Goal: Task Accomplishment & Management: Use online tool/utility

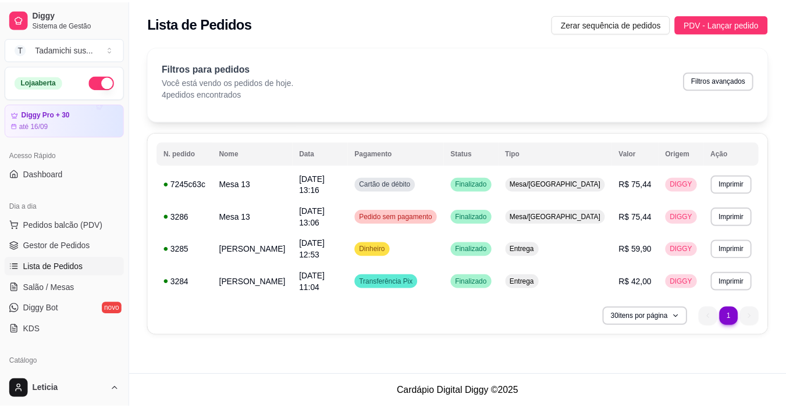
scroll to position [80, 0]
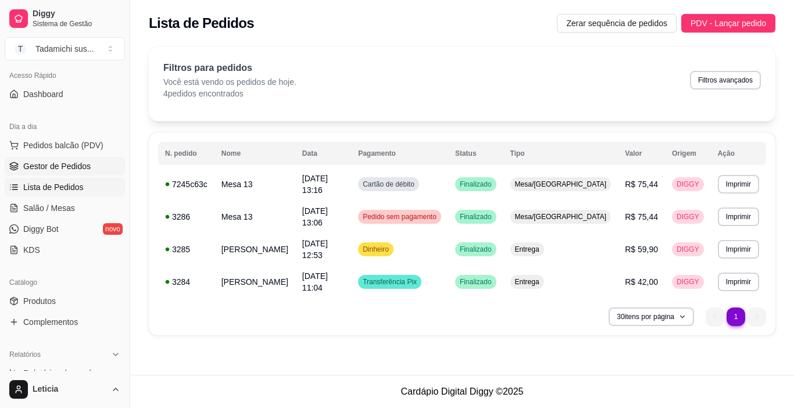
click at [79, 171] on span "Gestor de Pedidos" at bounding box center [56, 167] width 67 height 12
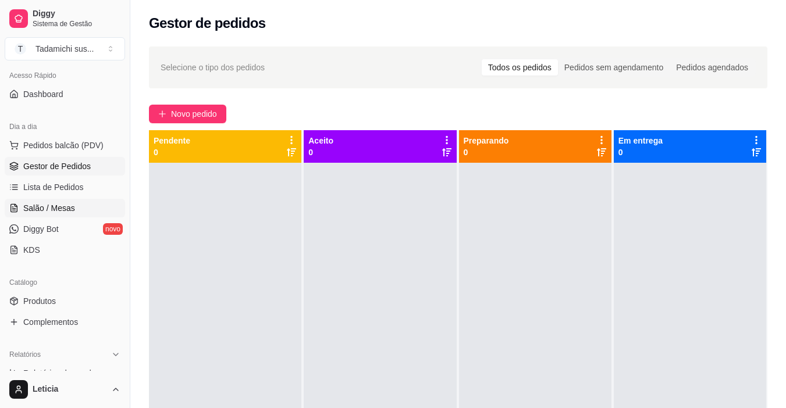
click at [69, 209] on span "Salão / Mesas" at bounding box center [49, 208] width 52 height 12
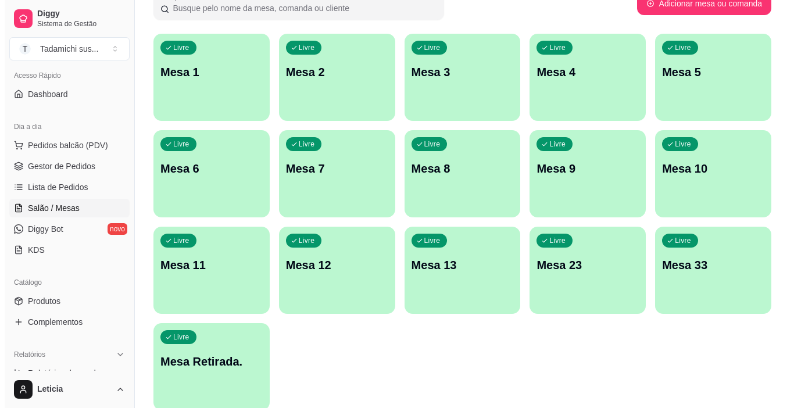
scroll to position [233, 0]
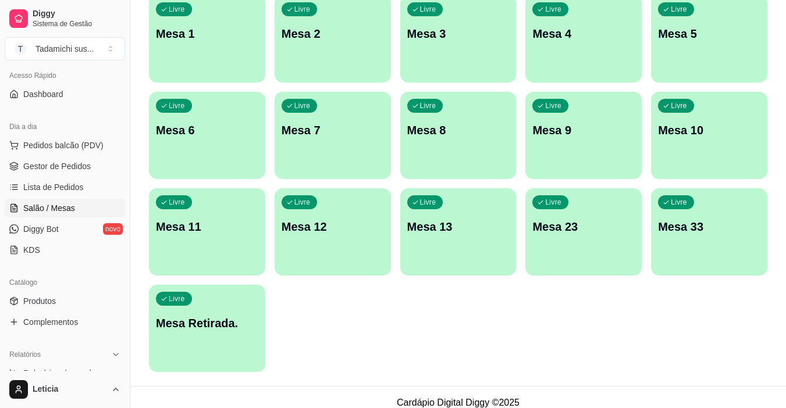
click at [216, 331] on div "Livre Mesa Retirada." at bounding box center [207, 321] width 116 height 73
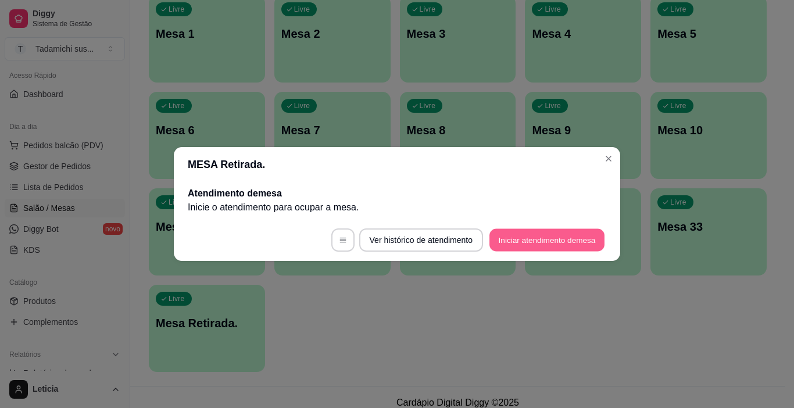
click at [521, 235] on button "Iniciar atendimento de mesa" at bounding box center [547, 240] width 115 height 23
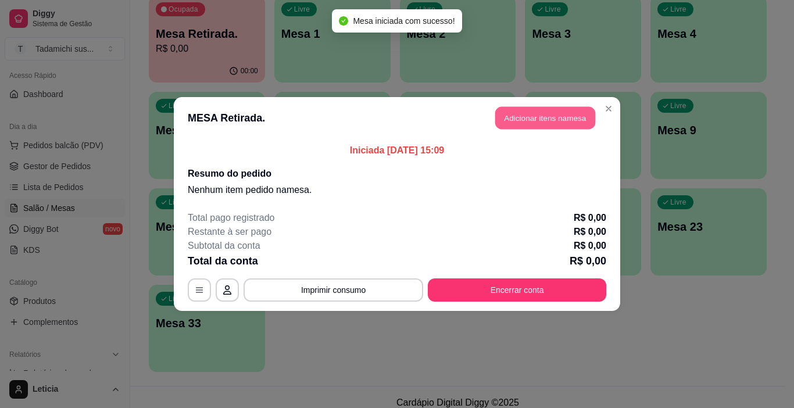
click at [544, 122] on button "Adicionar itens na mesa" at bounding box center [546, 118] width 100 height 23
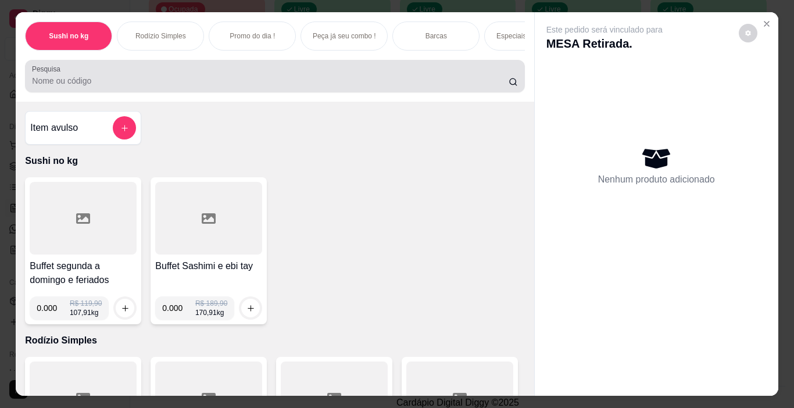
click at [257, 75] on div at bounding box center [275, 76] width 486 height 23
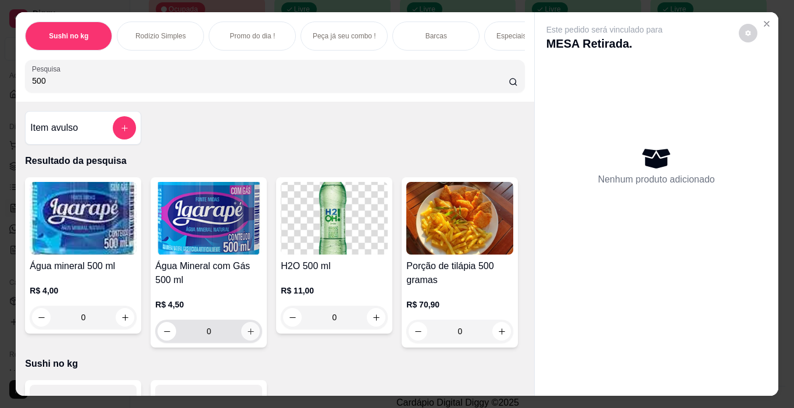
type input "500"
click at [247, 334] on icon "increase-product-quantity" at bounding box center [251, 331] width 9 height 9
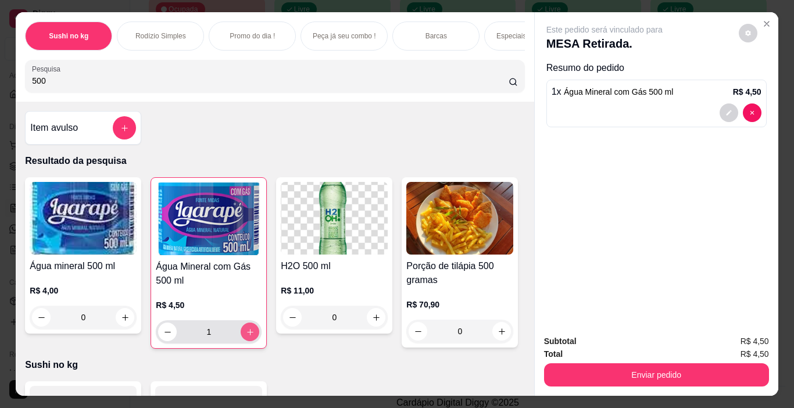
type input "1"
click at [247, 334] on icon "increase-product-quantity" at bounding box center [250, 332] width 9 height 9
type input "2"
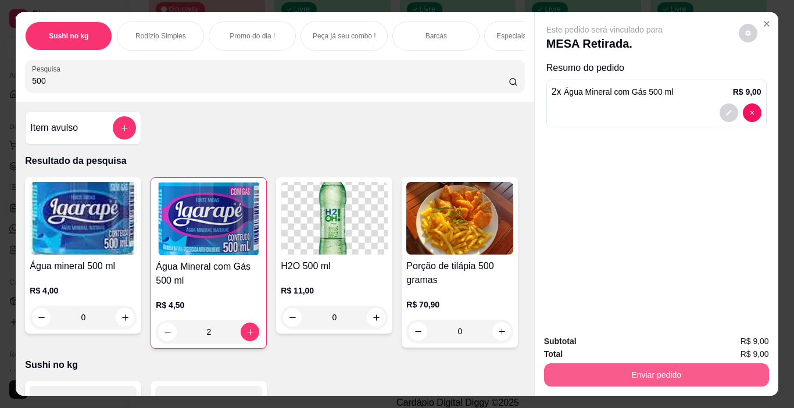
click at [697, 376] on button "Enviar pedido" at bounding box center [656, 375] width 225 height 23
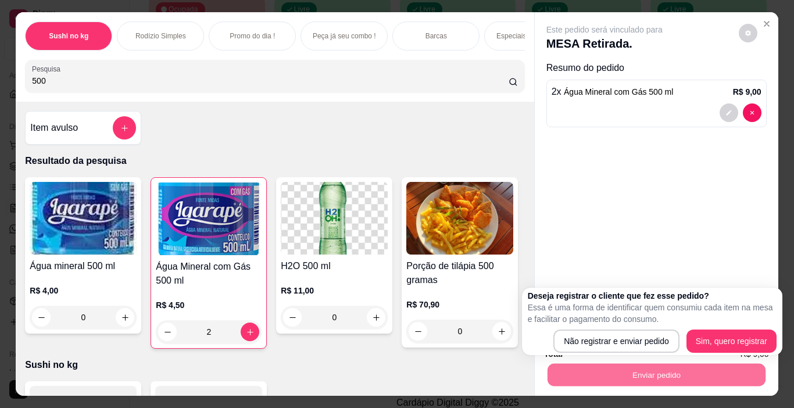
drag, startPoint x: 615, startPoint y: 326, endPoint x: 615, endPoint y: 338, distance: 12.2
click at [615, 334] on div "Deseja registrar o cliente que fez esse pedido? Essa é uma forma de identificar…" at bounding box center [652, 321] width 249 height 63
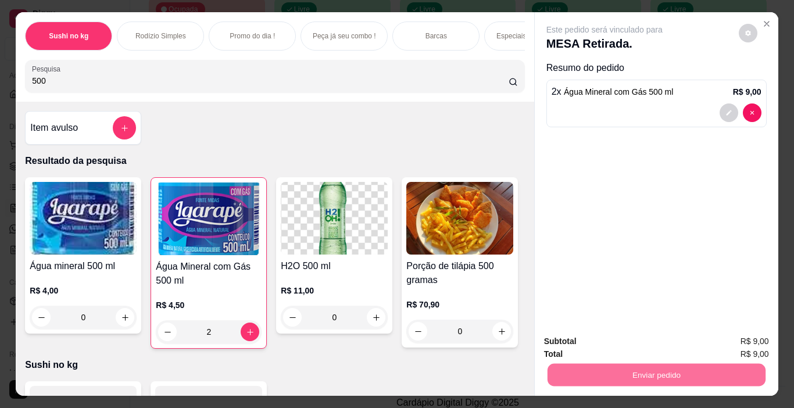
click at [615, 339] on button "Não registrar e enviar pedido" at bounding box center [618, 342] width 117 height 22
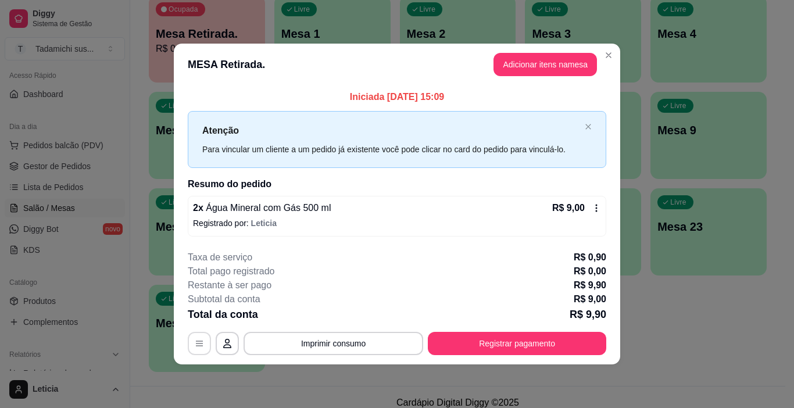
click at [197, 344] on icon "button" at bounding box center [199, 343] width 7 height 5
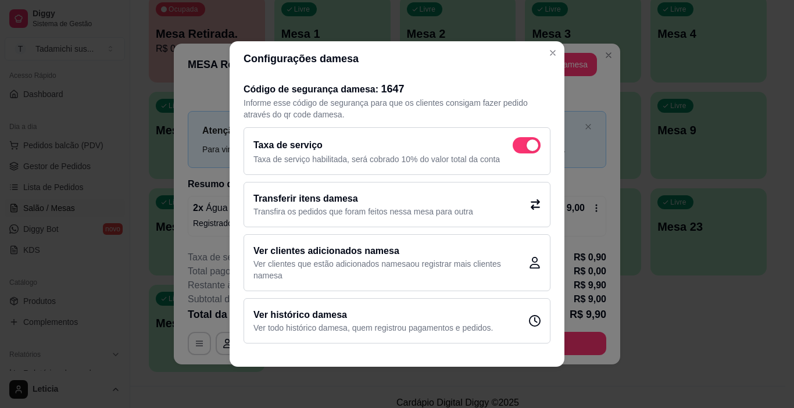
click at [526, 147] on span at bounding box center [527, 145] width 28 height 16
click at [520, 148] on input "checkbox" at bounding box center [516, 152] width 8 height 8
checkbox input "false"
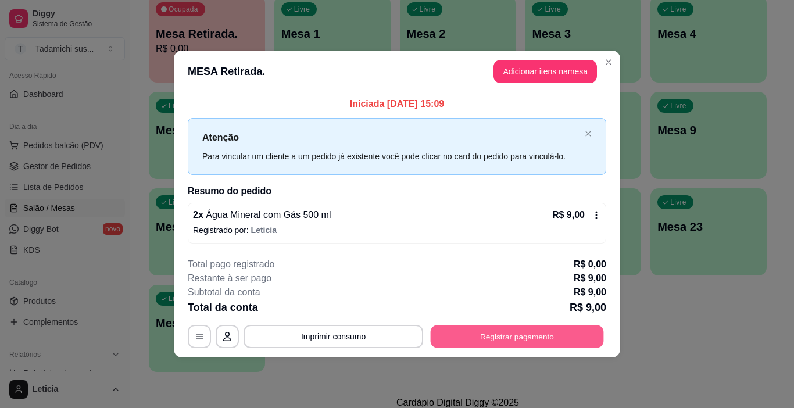
click at [532, 330] on button "Registrar pagamento" at bounding box center [517, 336] width 173 height 23
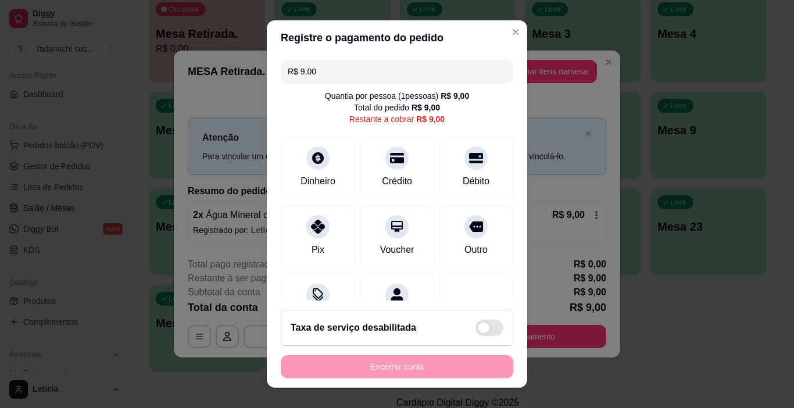
click at [384, 69] on input "R$ 9,00" at bounding box center [397, 71] width 219 height 23
type input "R$ 4,50"
click at [326, 177] on div "Dinheiro" at bounding box center [318, 180] width 38 height 15
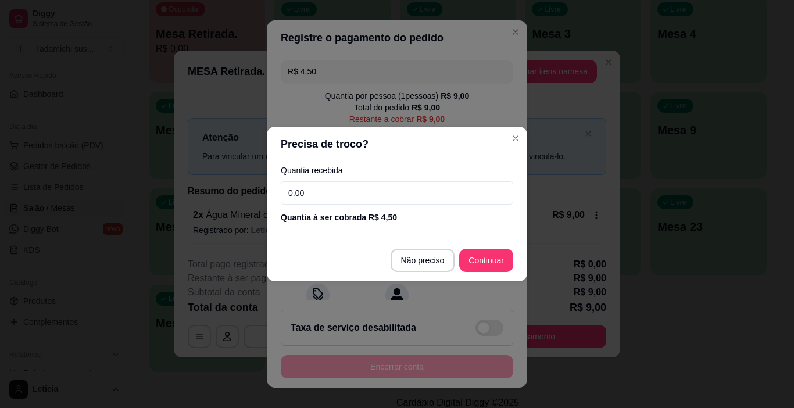
click at [346, 188] on div "Quantia recebida 0,00 Quantia à ser cobrada R$ 4,50" at bounding box center [397, 195] width 261 height 66
click at [348, 194] on input "0,00" at bounding box center [397, 192] width 233 height 23
type input "4,50"
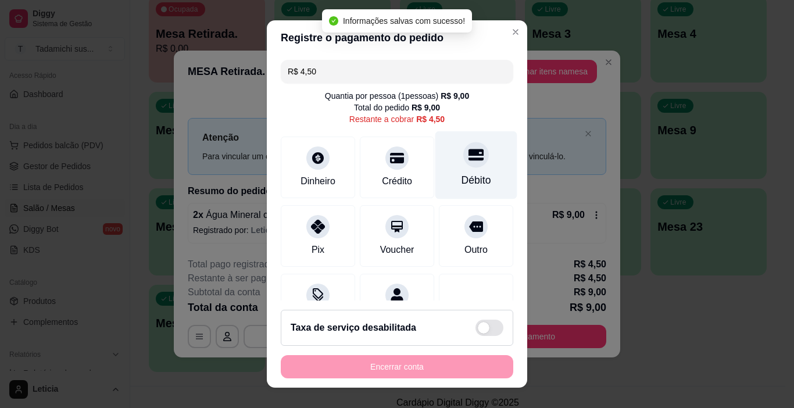
click at [480, 173] on div "Débito" at bounding box center [477, 165] width 82 height 68
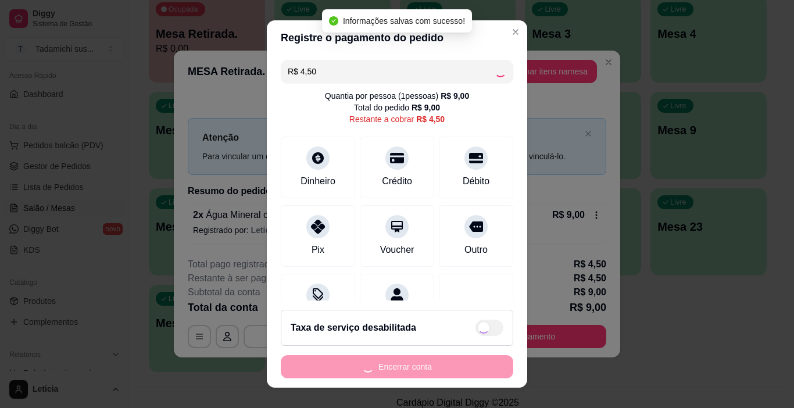
type input "R$ 0,00"
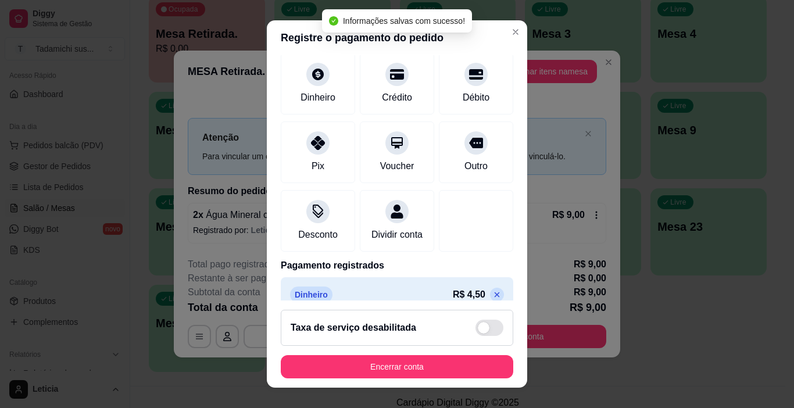
scroll to position [147, 0]
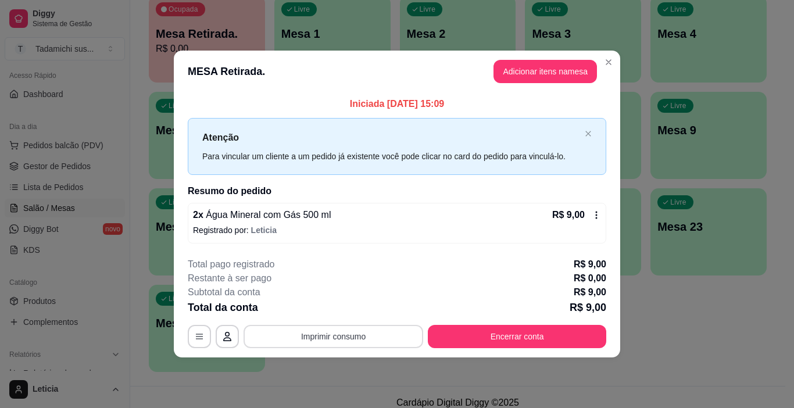
click at [369, 327] on button "Imprimir consumo" at bounding box center [334, 336] width 180 height 23
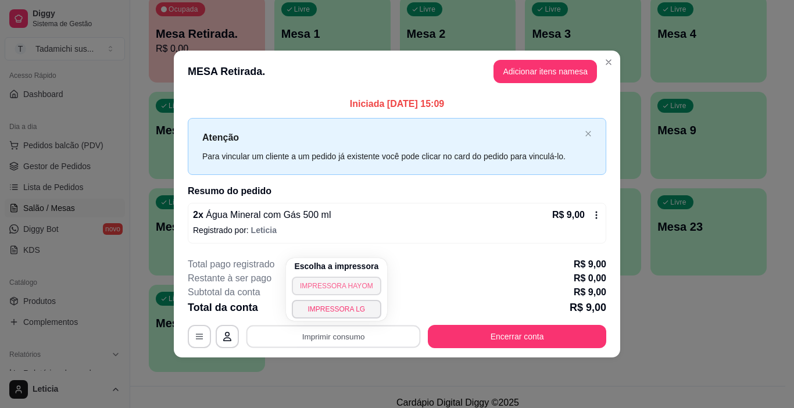
click at [348, 287] on button "IMPRESSORA HAYOM" at bounding box center [337, 286] width 90 height 19
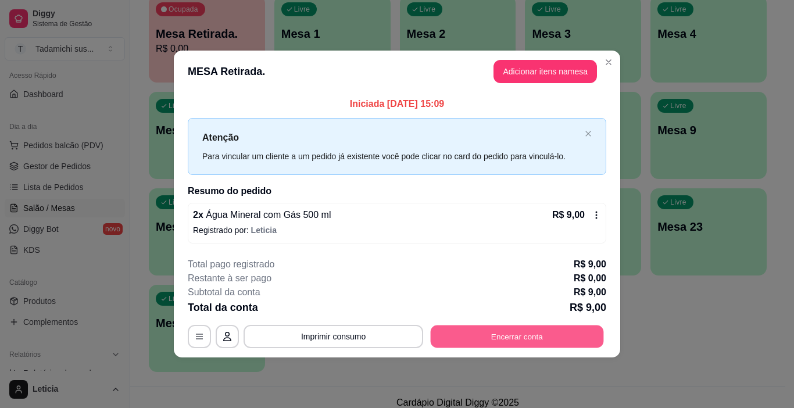
click at [522, 336] on button "Encerrar conta" at bounding box center [517, 336] width 173 height 23
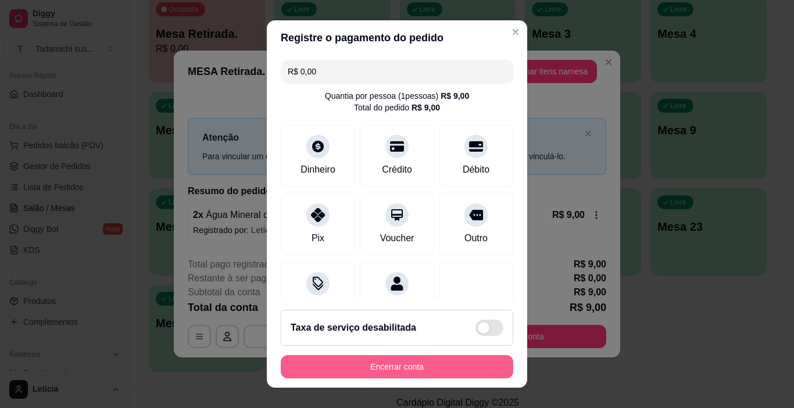
click at [415, 362] on button "Encerrar conta" at bounding box center [397, 366] width 233 height 23
